Goal: Transaction & Acquisition: Register for event/course

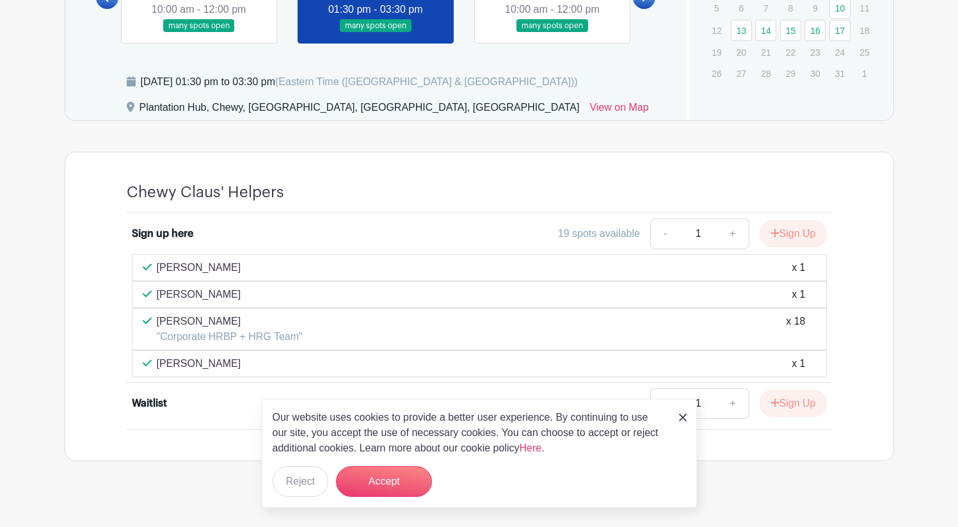
scroll to position [843, 0]
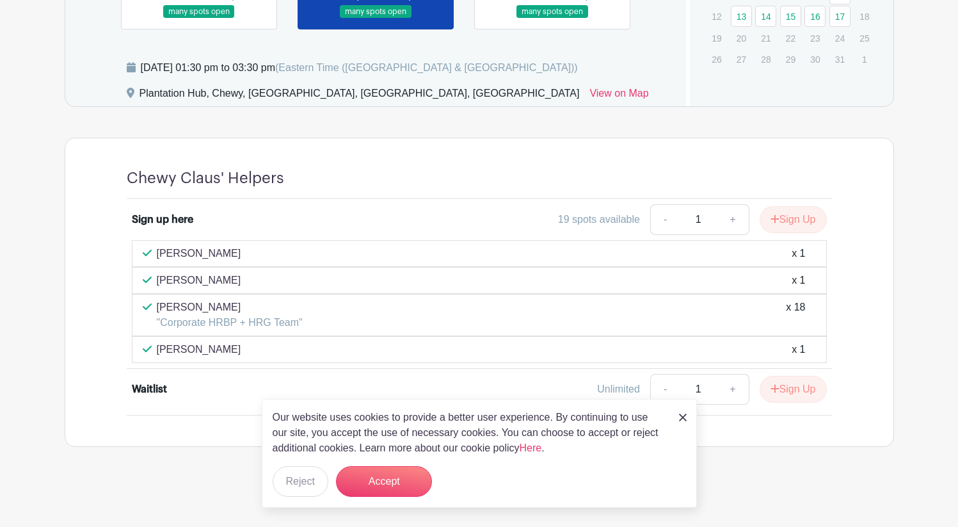
click at [659, 279] on div "[PERSON_NAME] x 1" at bounding box center [479, 280] width 673 height 15
click at [802, 219] on button "Sign Up" at bounding box center [792, 219] width 67 height 27
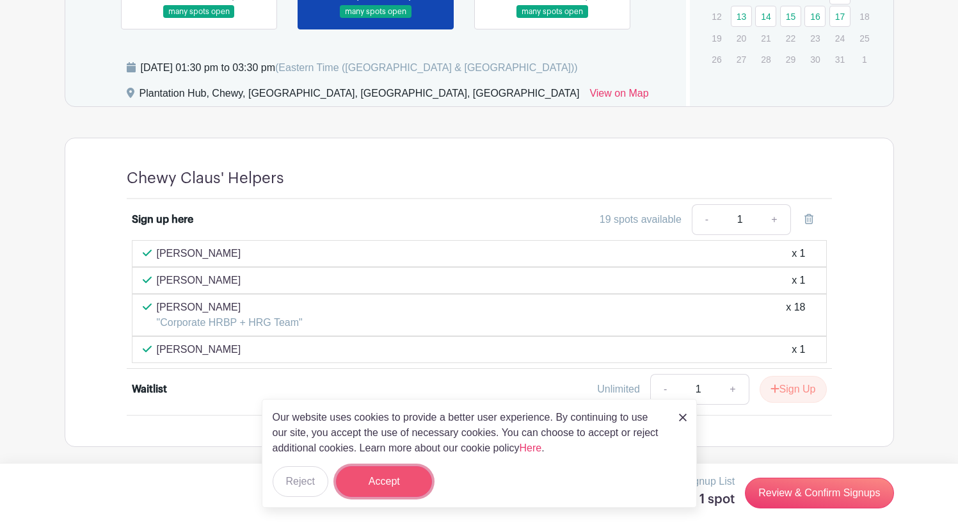
click at [390, 482] on button "Accept" at bounding box center [384, 481] width 96 height 31
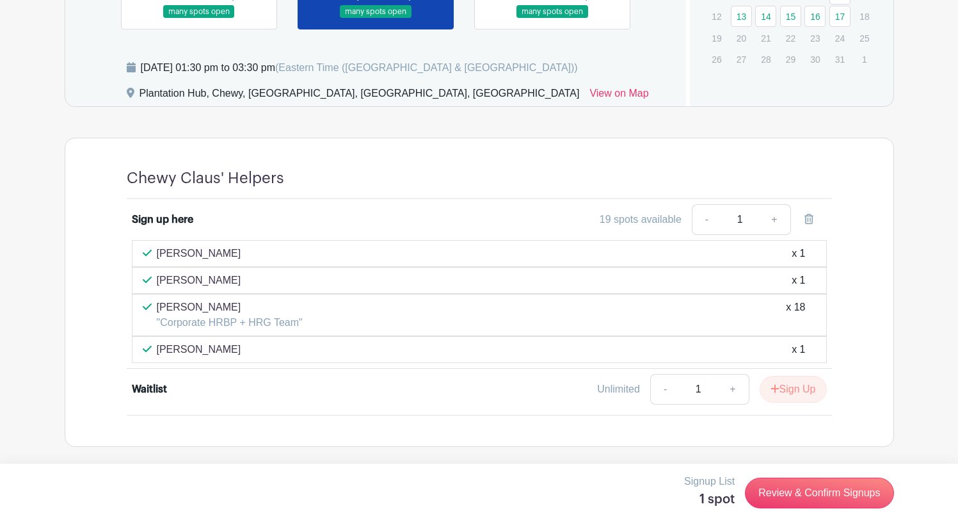
click at [720, 319] on div "[PERSON_NAME] "Corporate HRBP + HRG Team" x 18" at bounding box center [479, 314] width 673 height 31
click at [792, 495] on link "Review & Confirm Signups" at bounding box center [819, 492] width 148 height 31
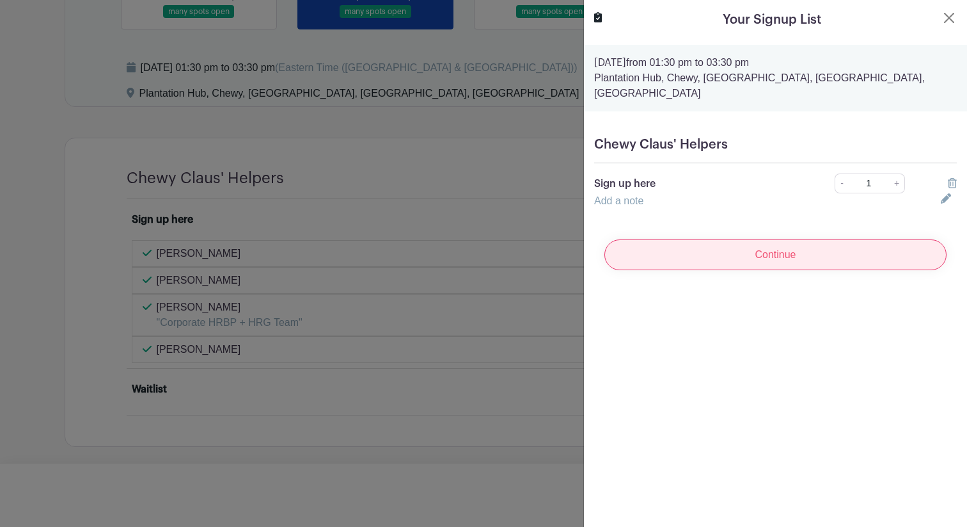
click at [728, 239] on input "Continue" at bounding box center [776, 254] width 342 height 31
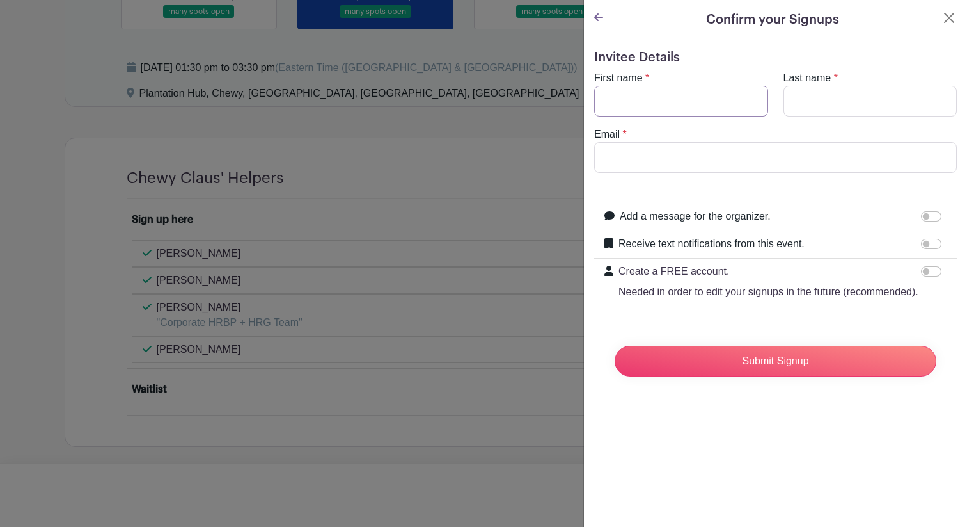
click at [695, 86] on input "First name" at bounding box center [681, 101] width 174 height 31
type input "[PERSON_NAME]"
drag, startPoint x: 709, startPoint y: 147, endPoint x: 709, endPoint y: 159, distance: 12.8
click at [709, 152] on input "Email" at bounding box center [775, 157] width 363 height 31
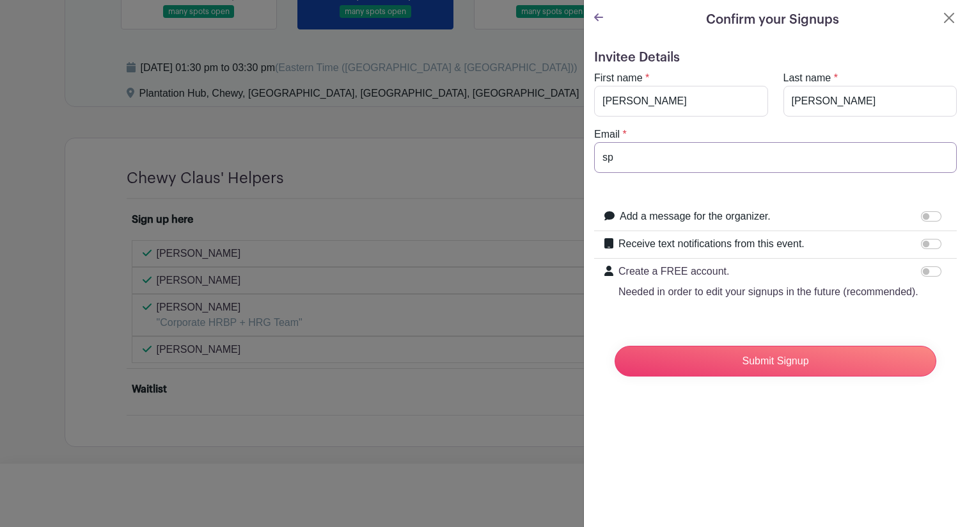
type input "s"
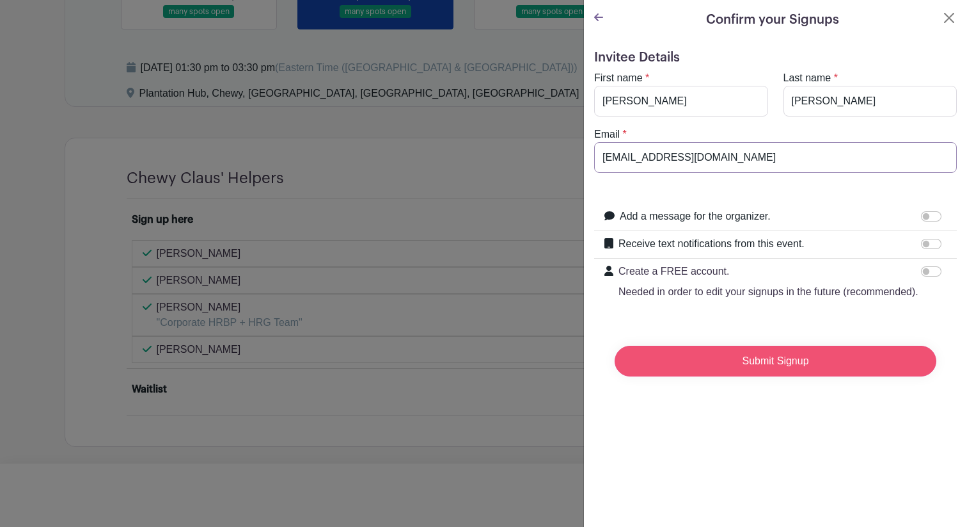
type input "[EMAIL_ADDRESS][DOMAIN_NAME]"
click at [760, 376] on input "Submit Signup" at bounding box center [776, 360] width 322 height 31
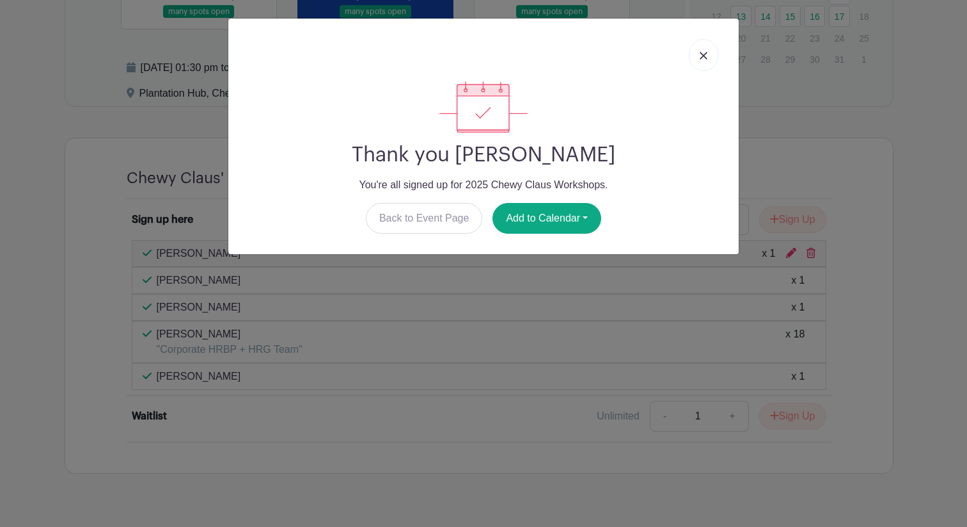
click at [315, 427] on div "Thank you [PERSON_NAME] You're all signed up for [STREET_ADDRESS] Workshops. Ba…" at bounding box center [483, 263] width 967 height 527
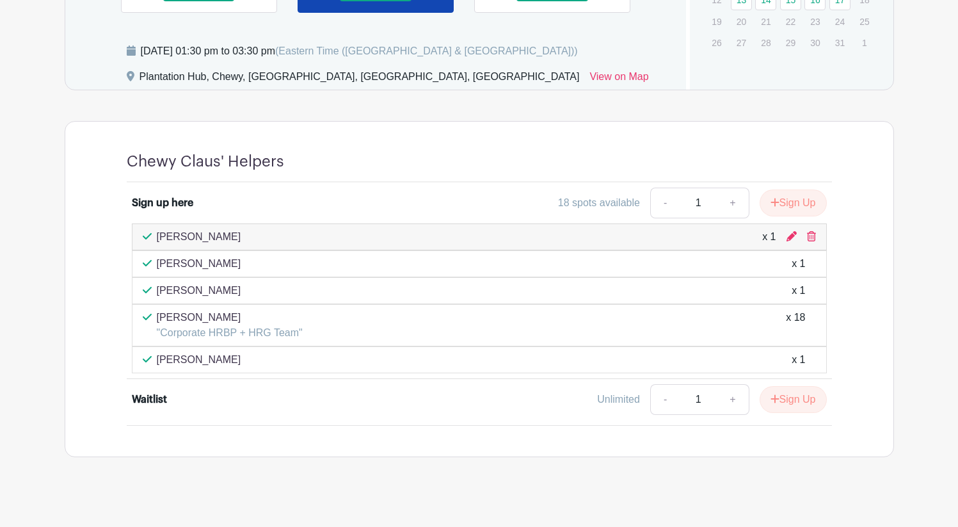
scroll to position [869, 0]
